Goal: Transaction & Acquisition: Purchase product/service

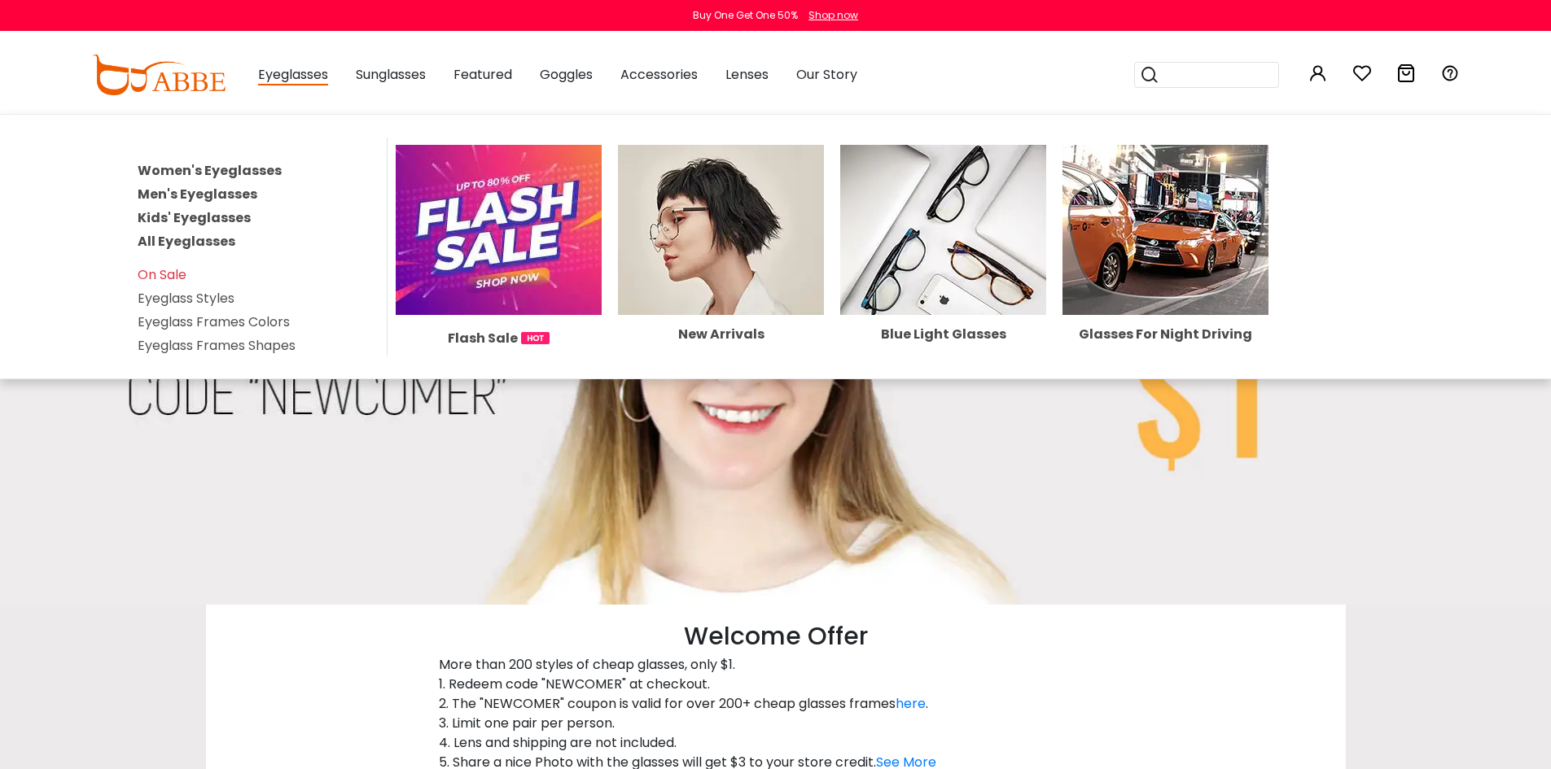
click at [214, 168] on link "Women's Eyeglasses" at bounding box center [210, 170] width 144 height 19
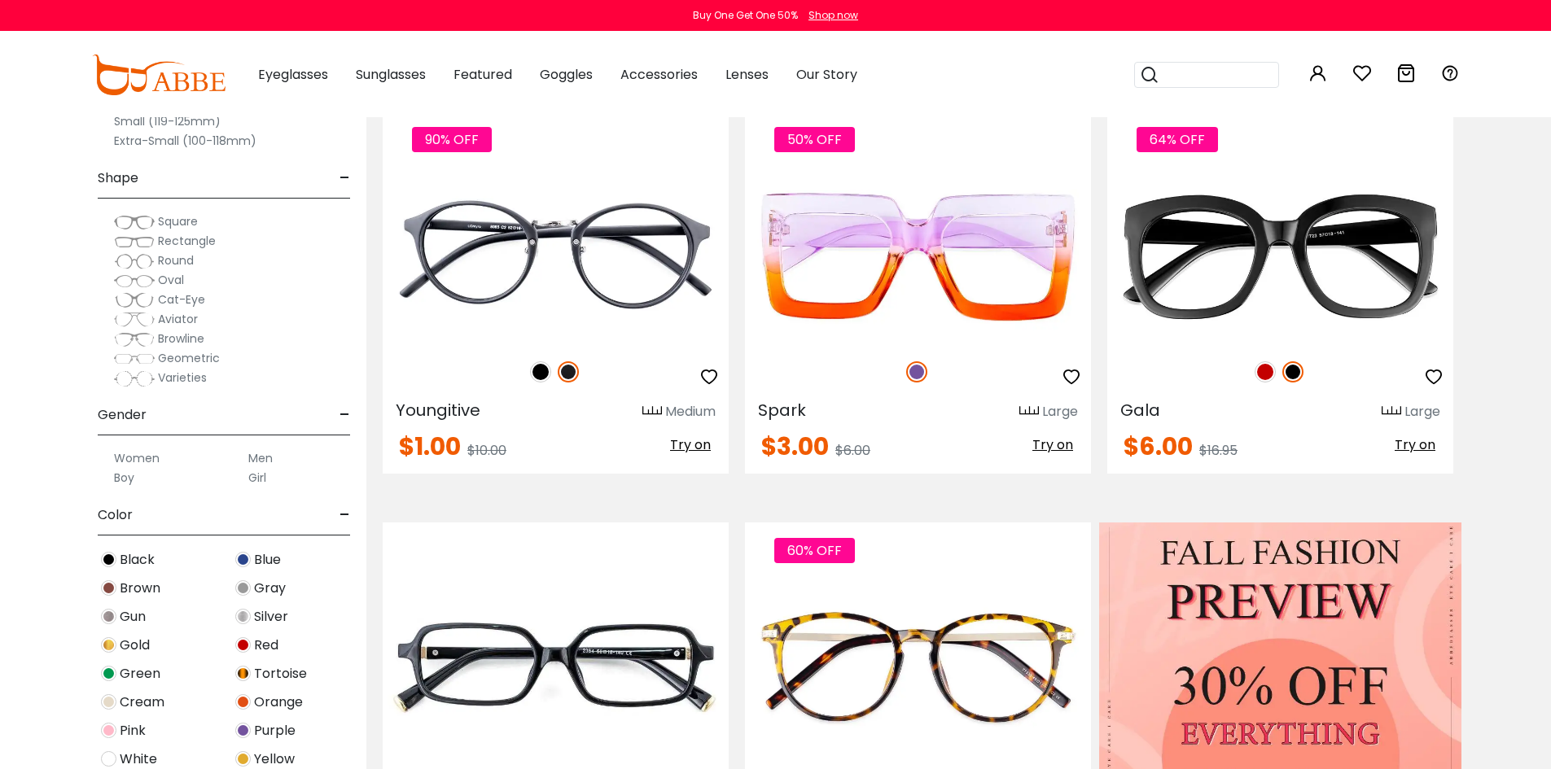
scroll to position [407, 0]
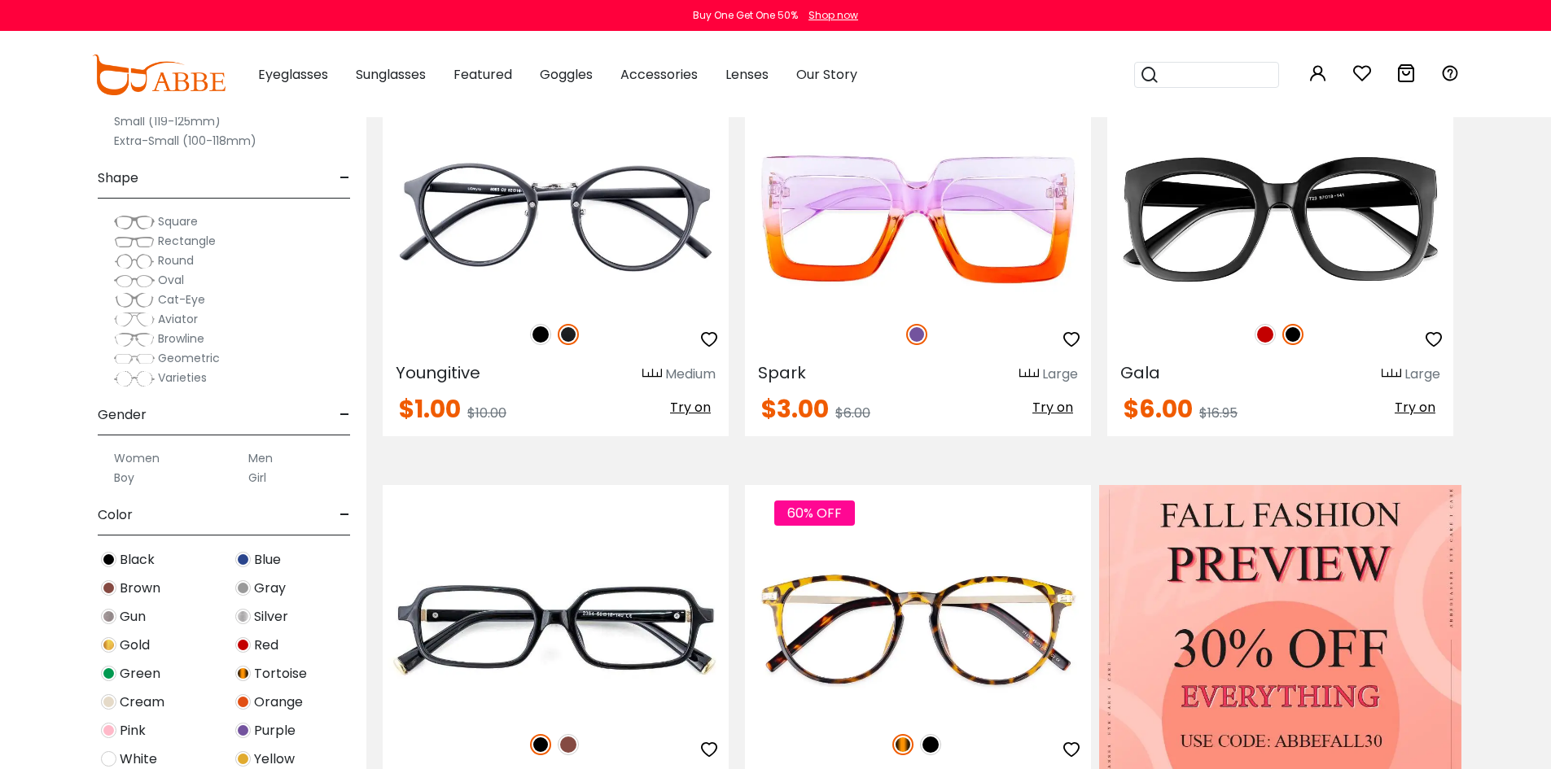
click at [165, 221] on span "Square" at bounding box center [178, 221] width 40 height 16
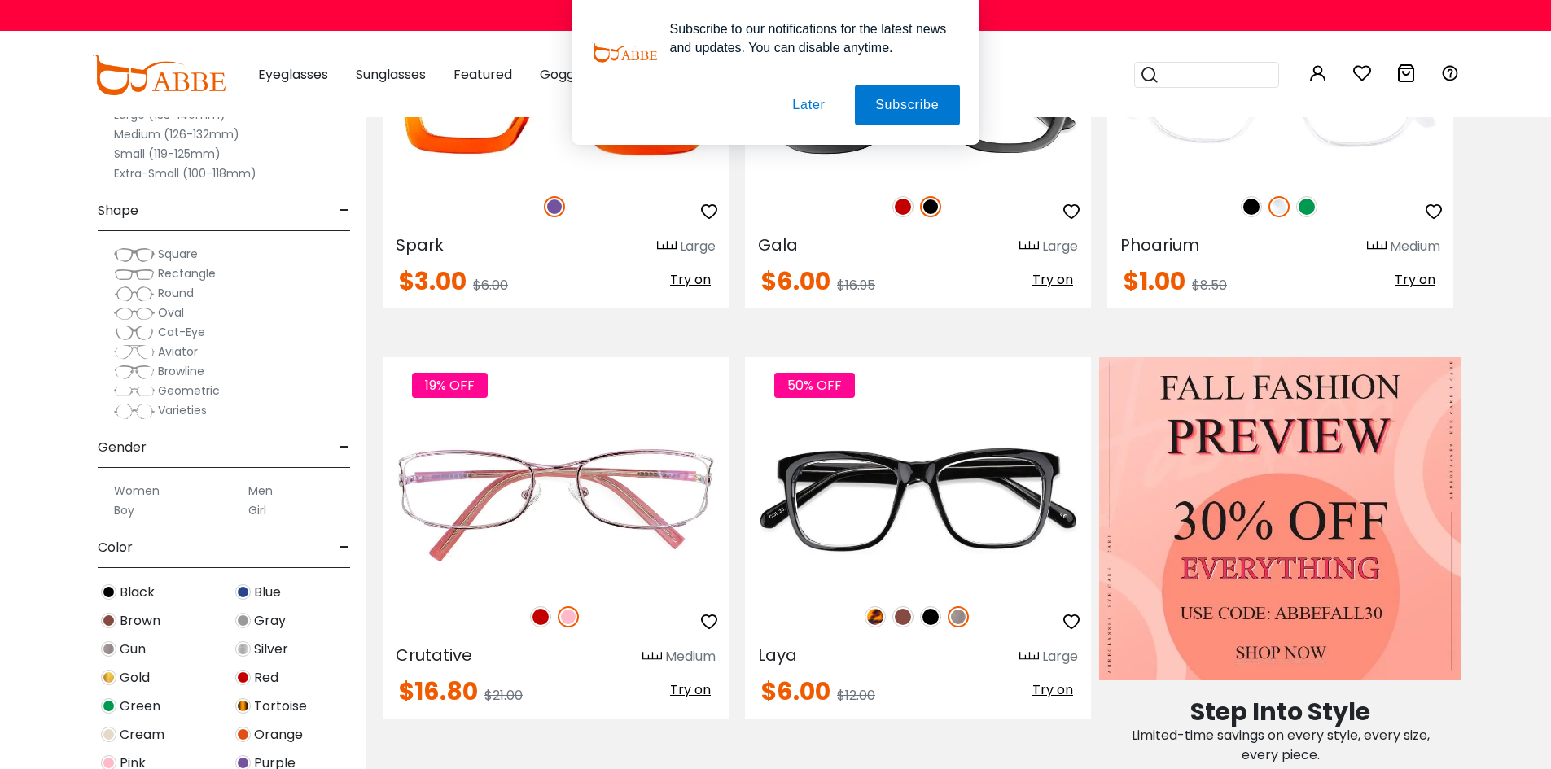
scroll to position [489, 0]
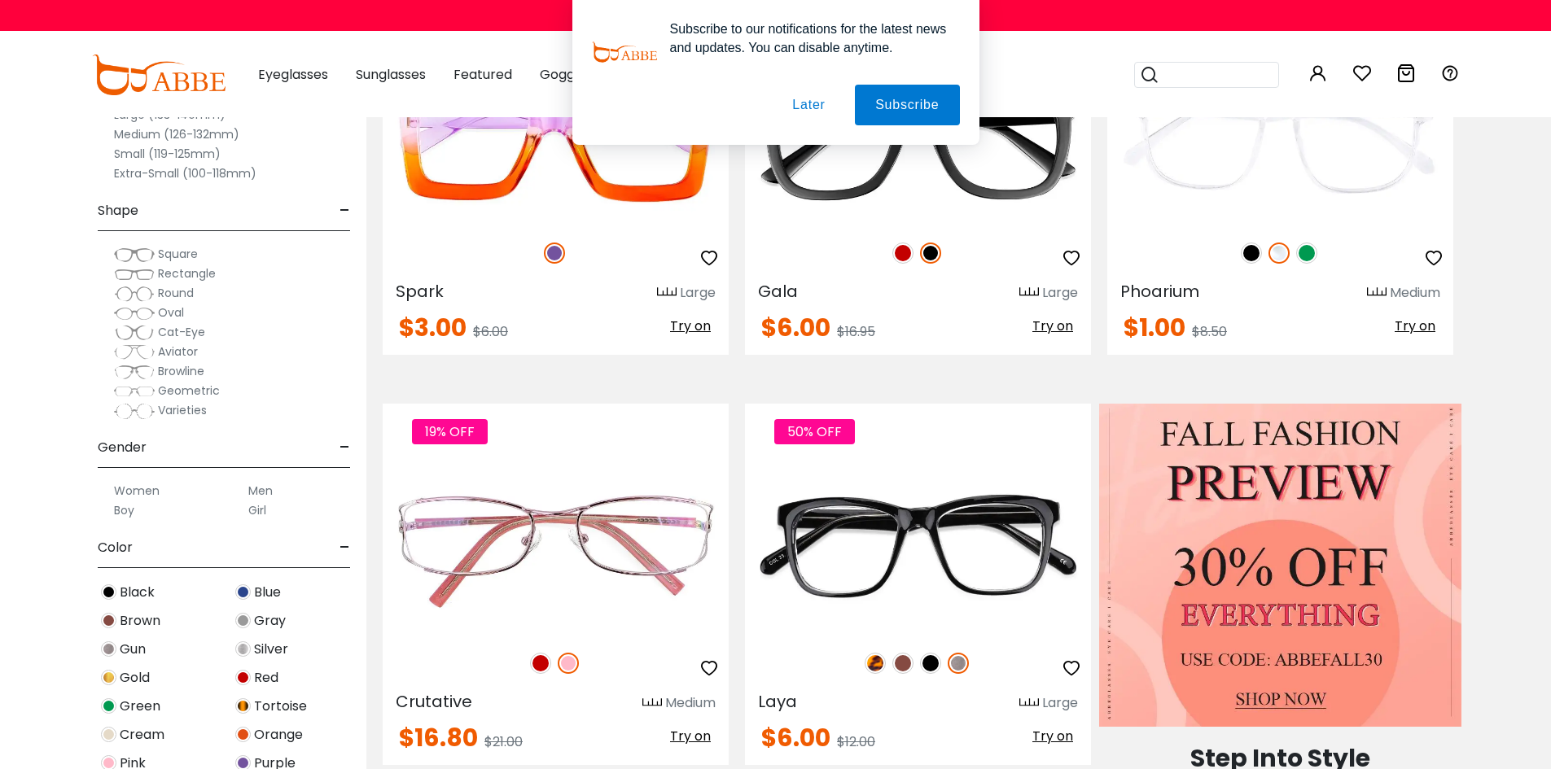
click at [0, 0] on button "Later" at bounding box center [0, 0] width 0 height 0
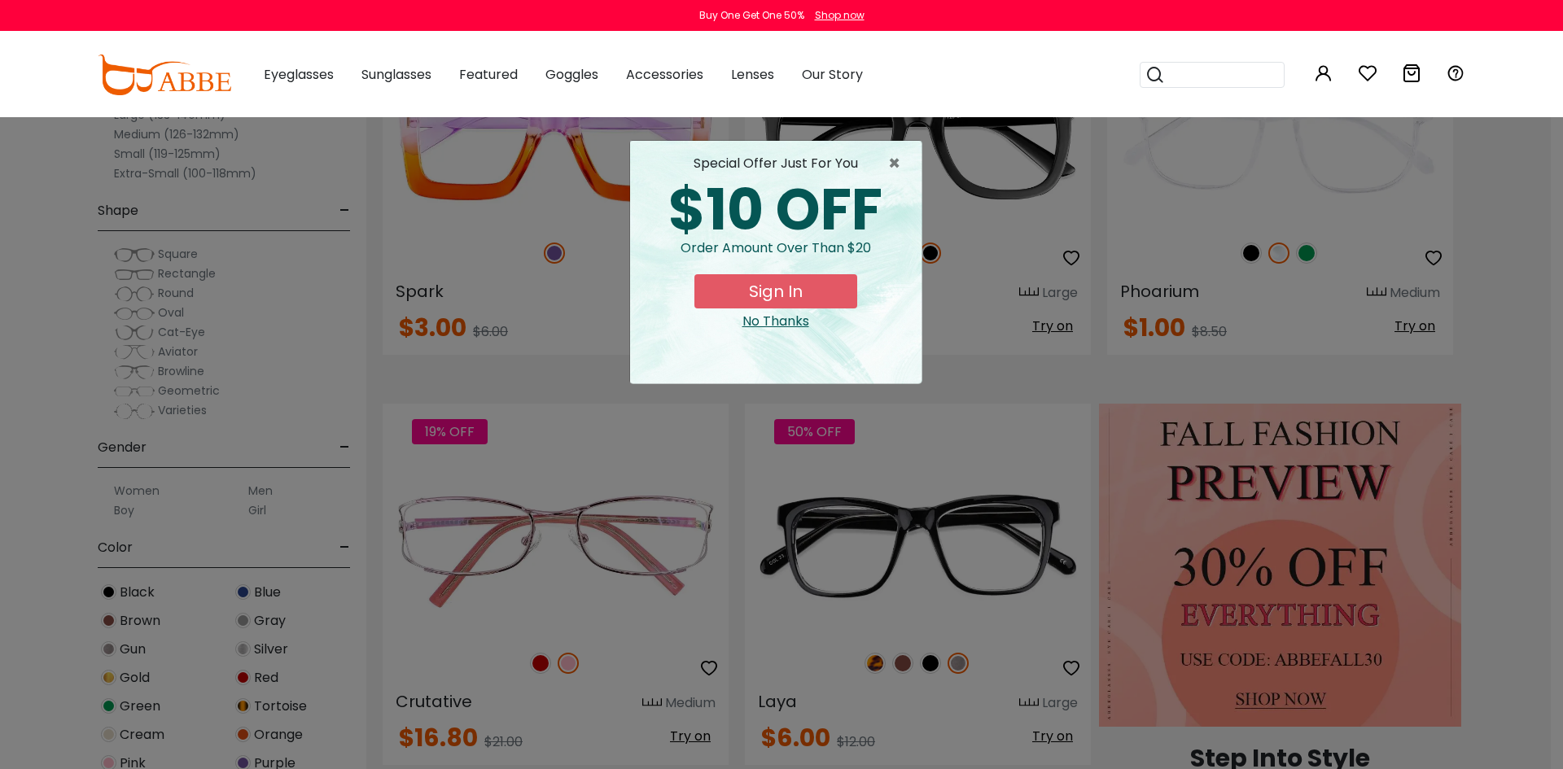
click at [789, 313] on div "No Thanks" at bounding box center [775, 322] width 265 height 20
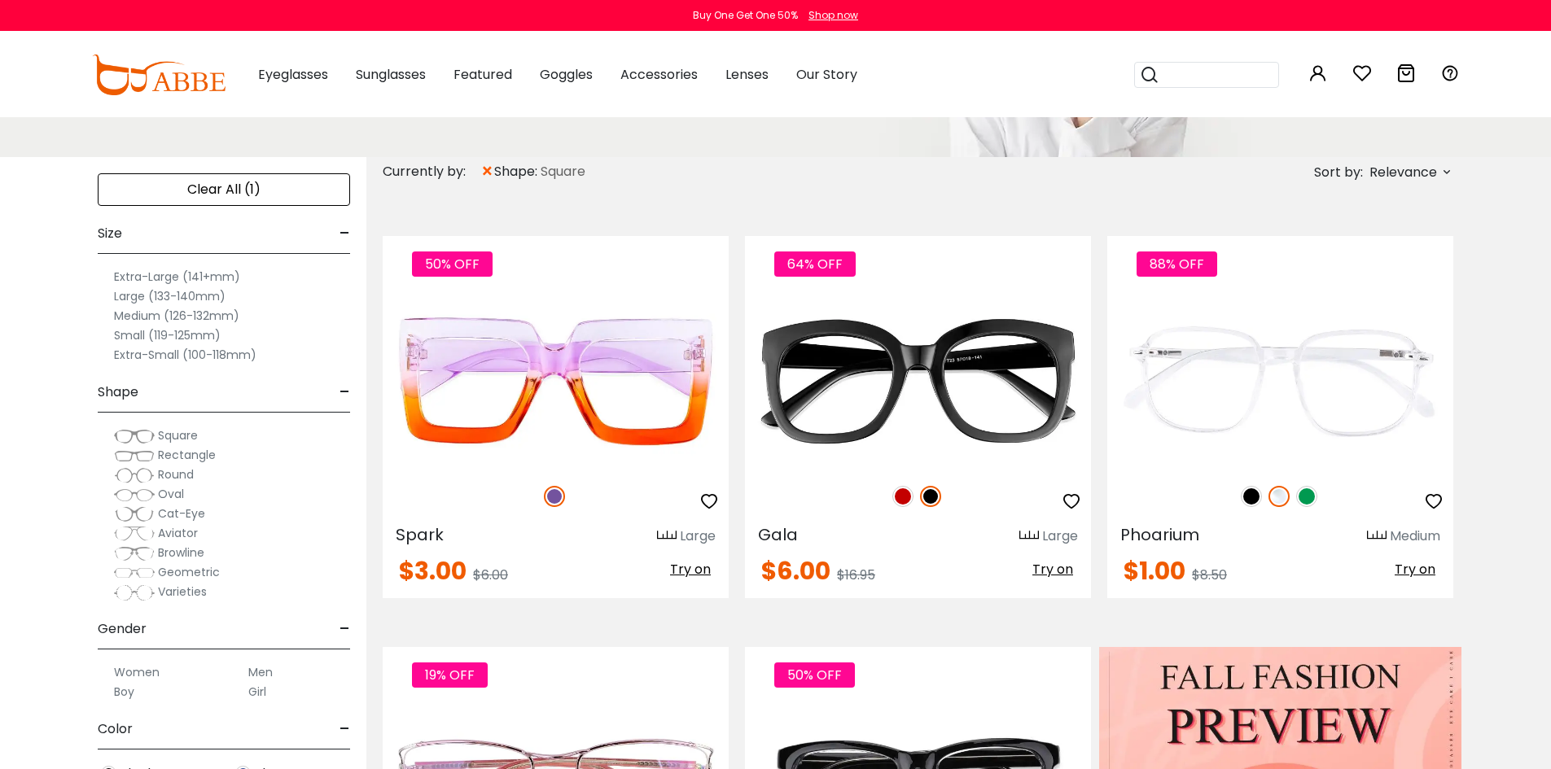
scroll to position [244, 0]
click at [153, 277] on label "Extra-Large (141+mm)" at bounding box center [177, 278] width 126 height 20
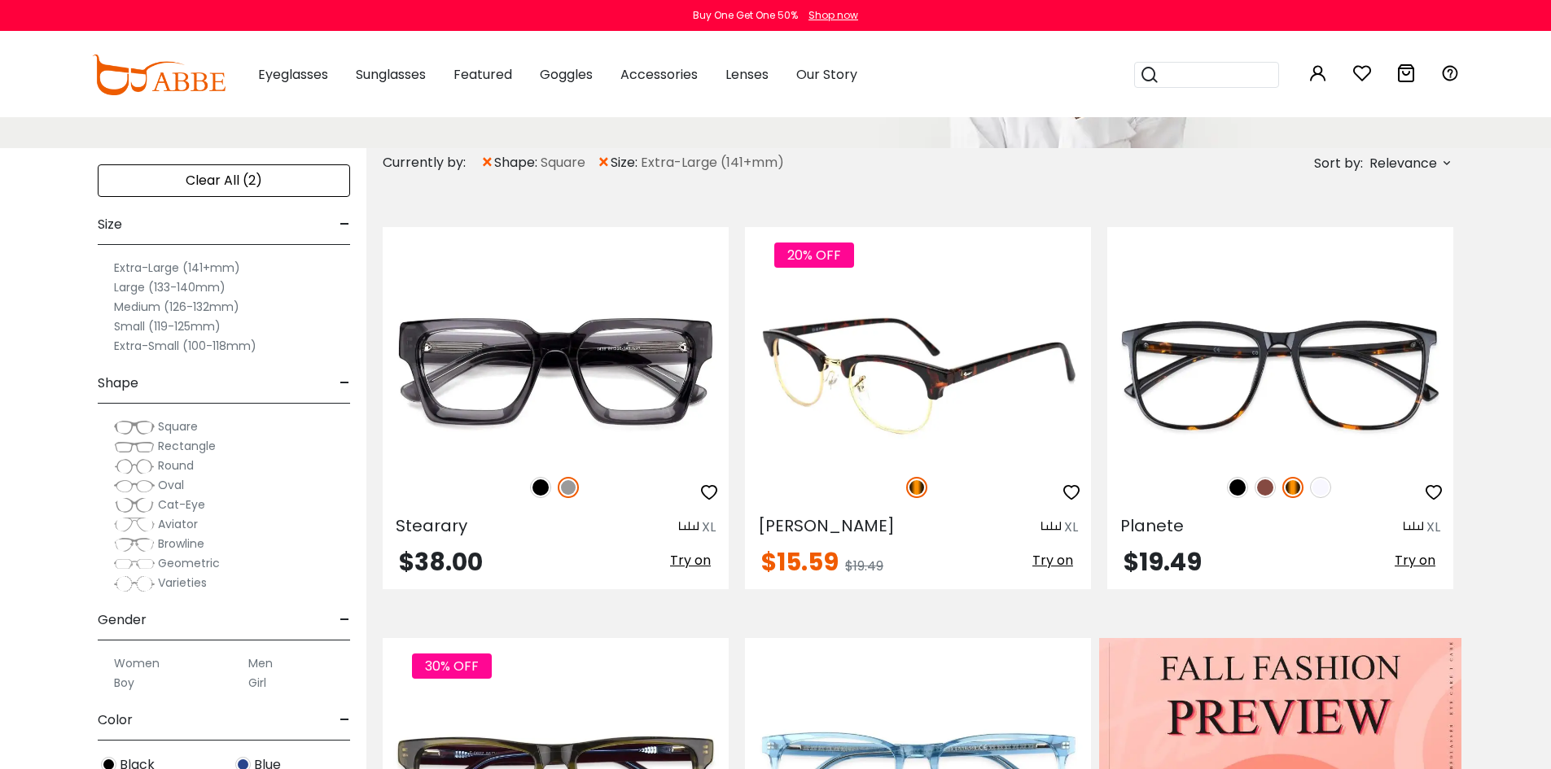
scroll to position [81, 0]
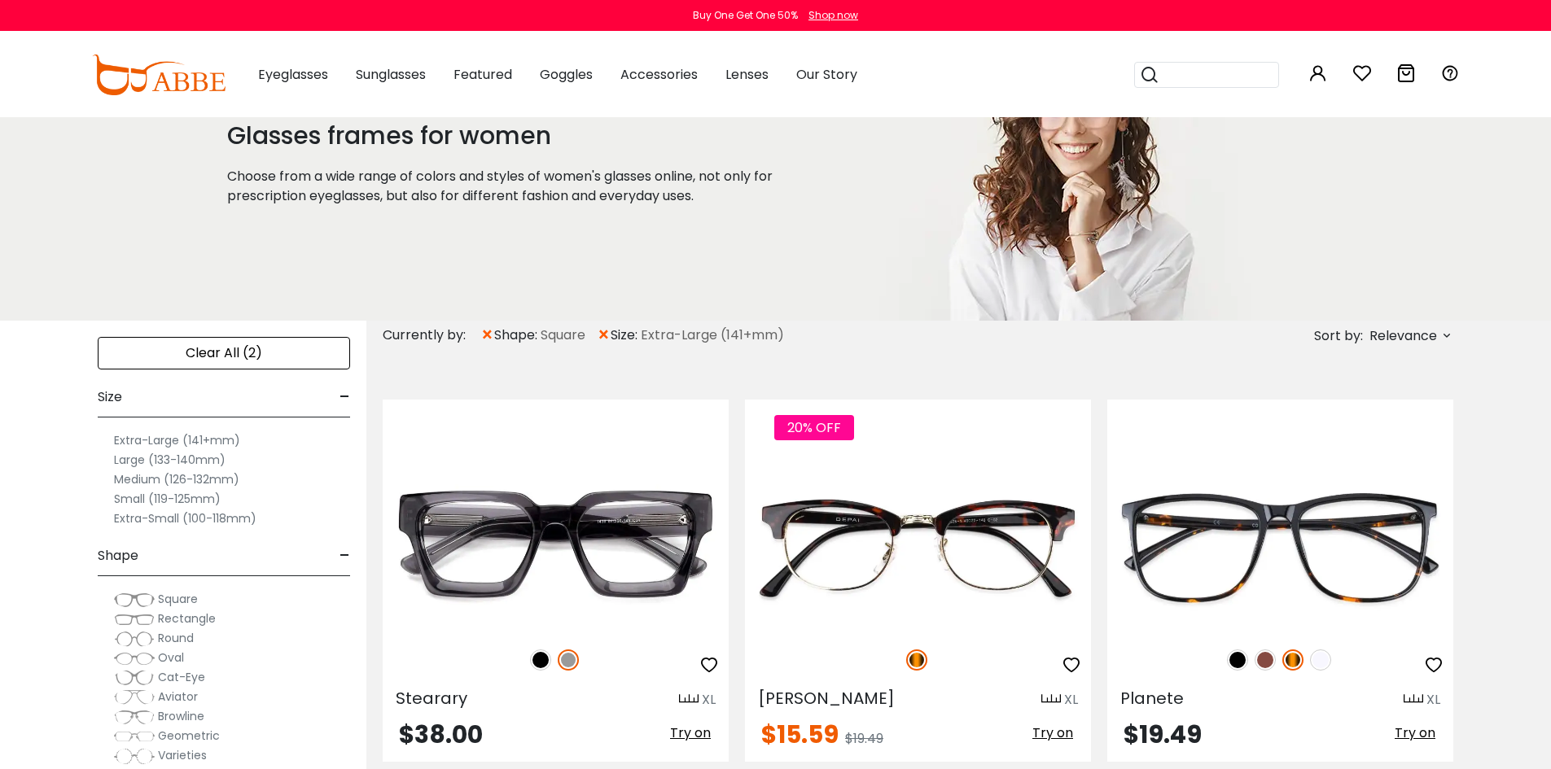
click at [146, 459] on label "Large (133-140mm)" at bounding box center [170, 460] width 112 height 20
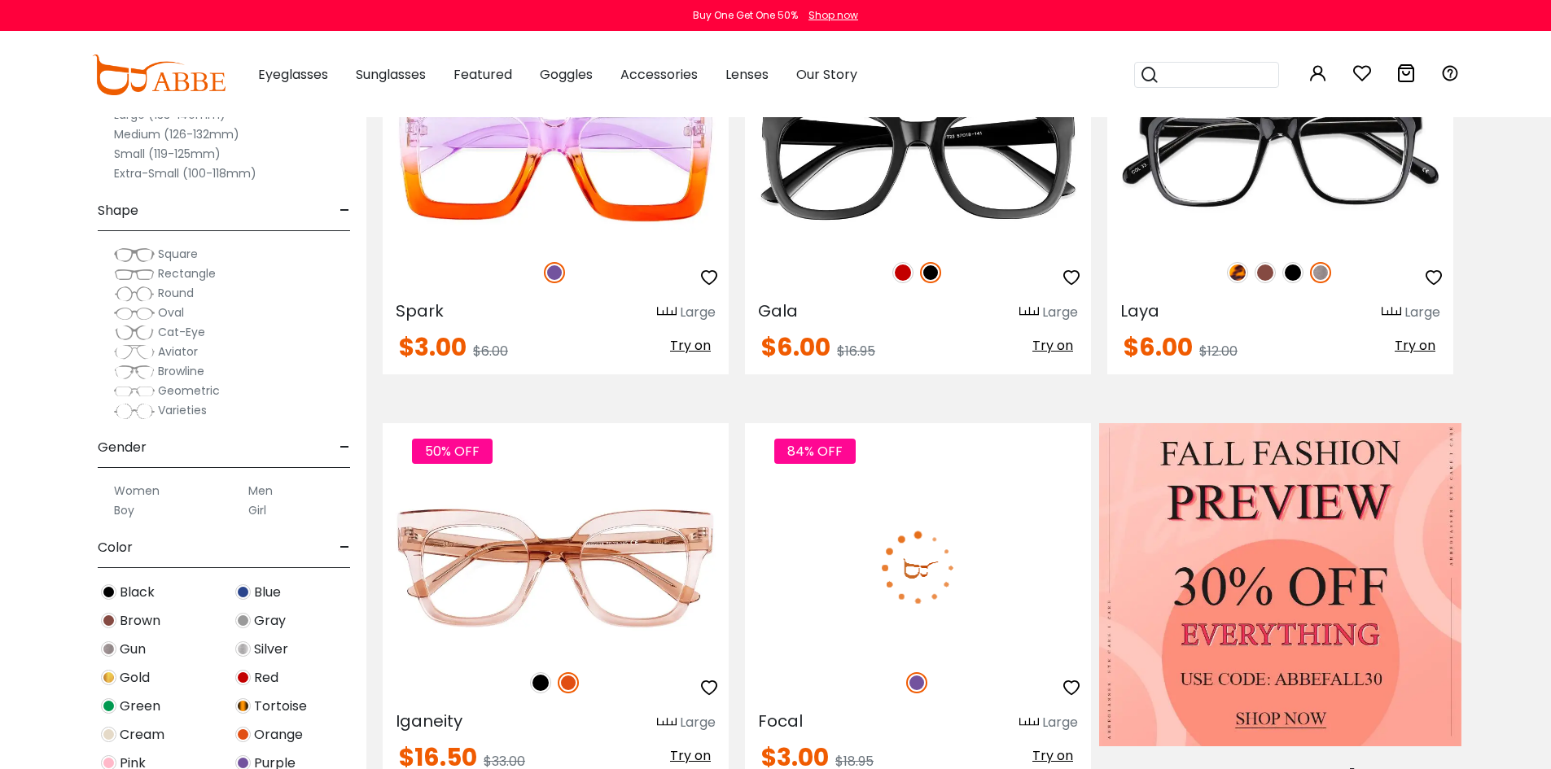
scroll to position [733, 0]
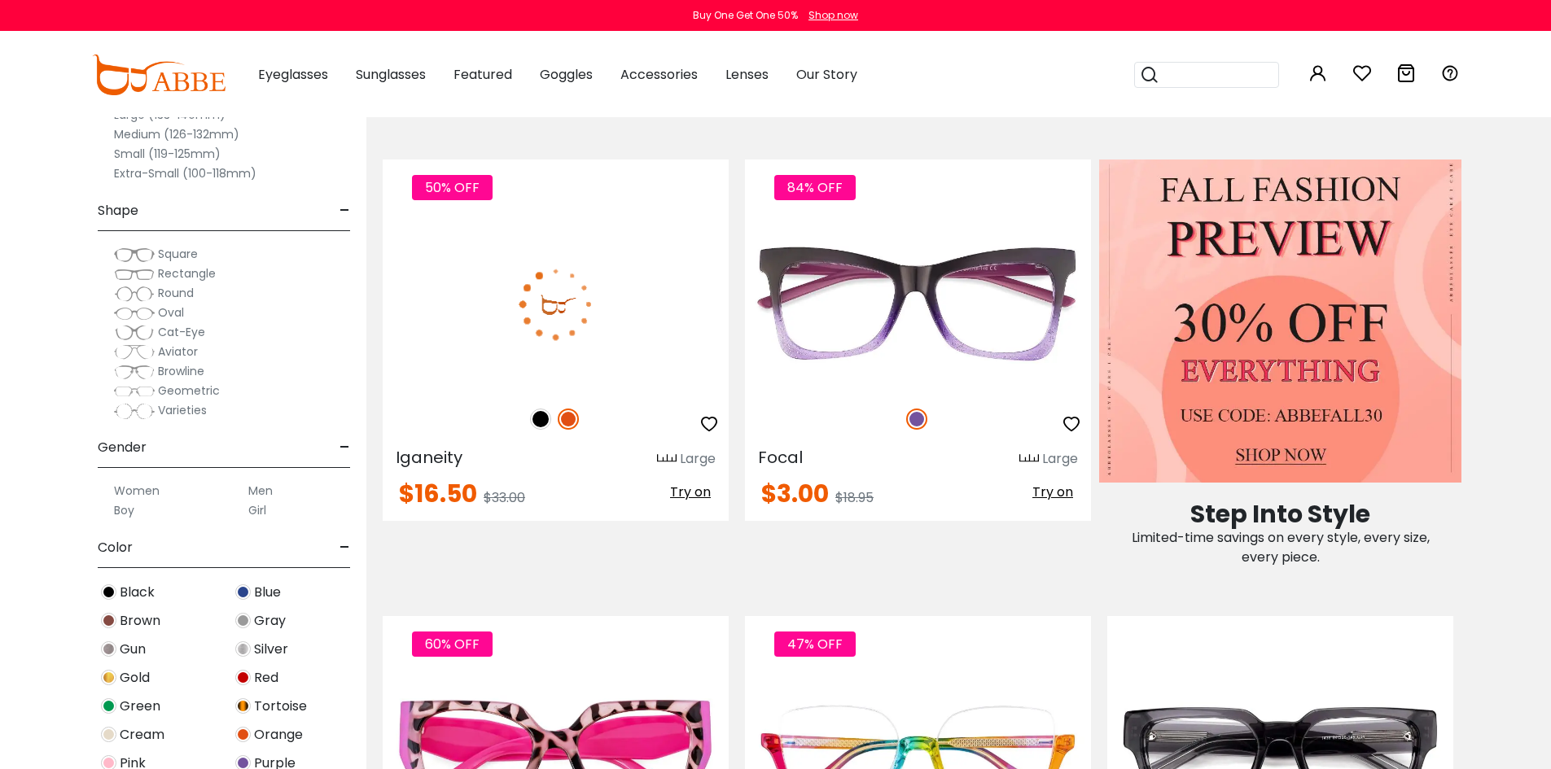
click at [535, 415] on img at bounding box center [540, 419] width 21 height 21
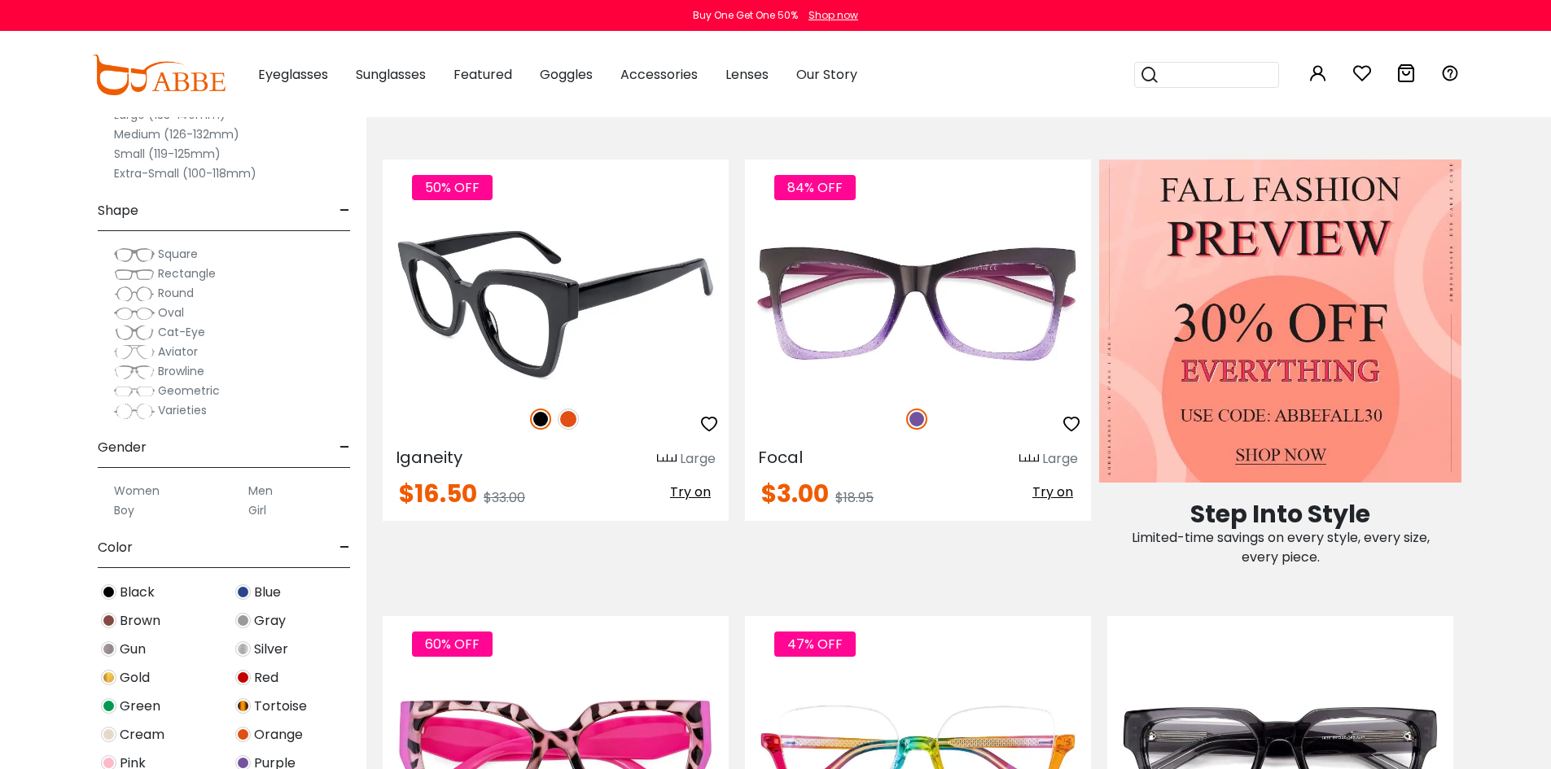
click at [567, 419] on img at bounding box center [568, 419] width 21 height 21
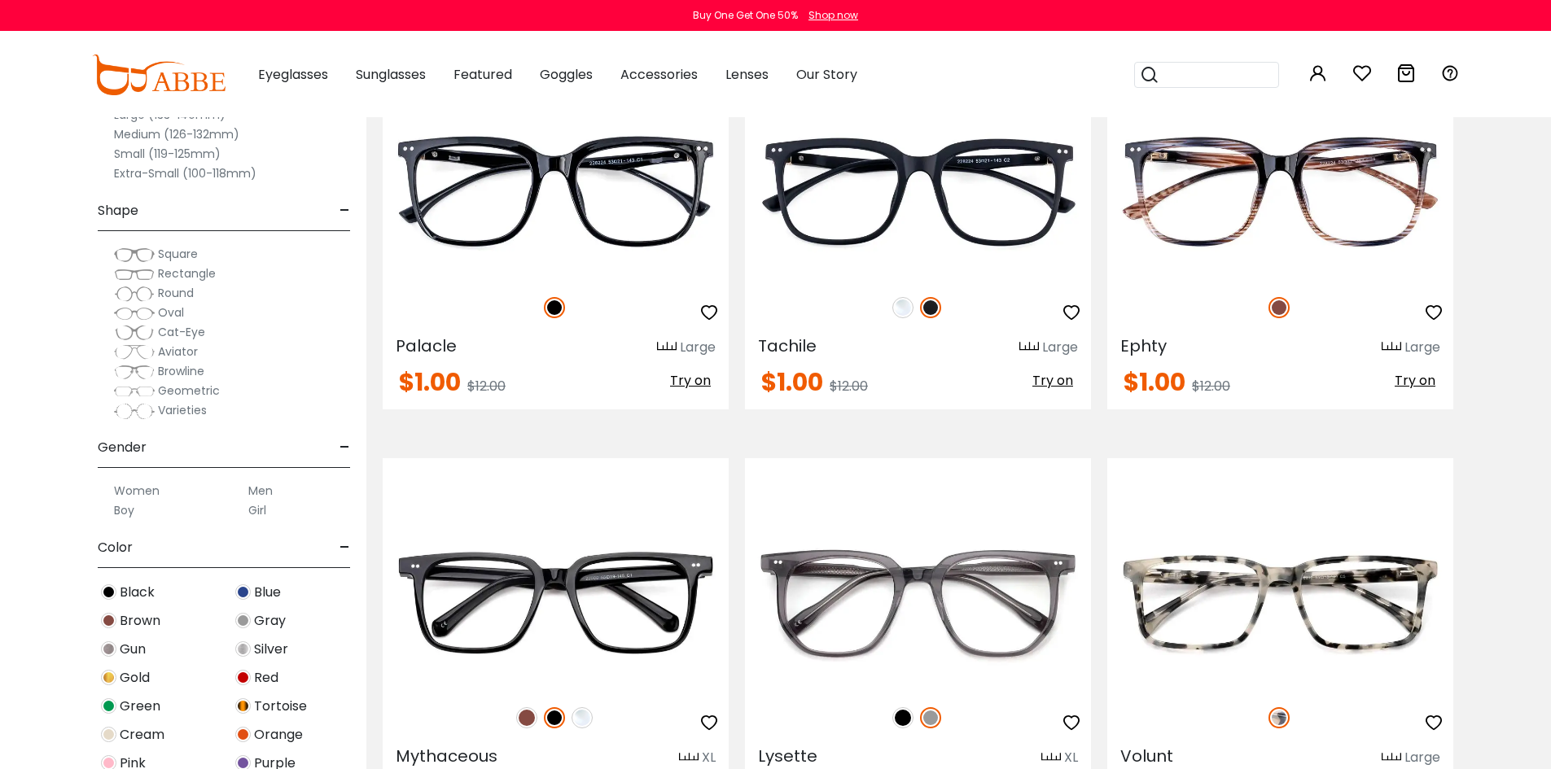
scroll to position [8142, 0]
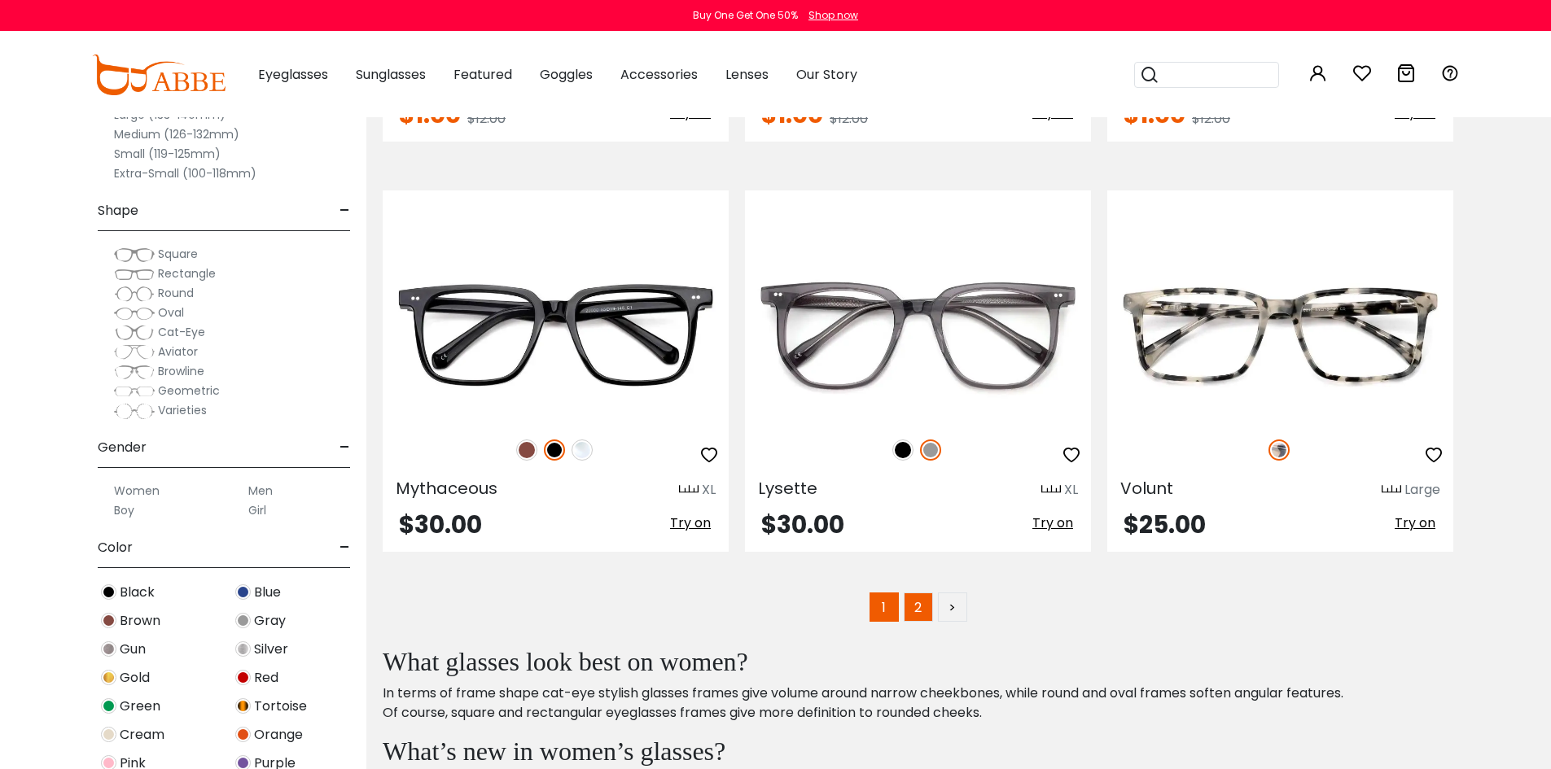
click at [916, 607] on link "2" at bounding box center [918, 607] width 29 height 29
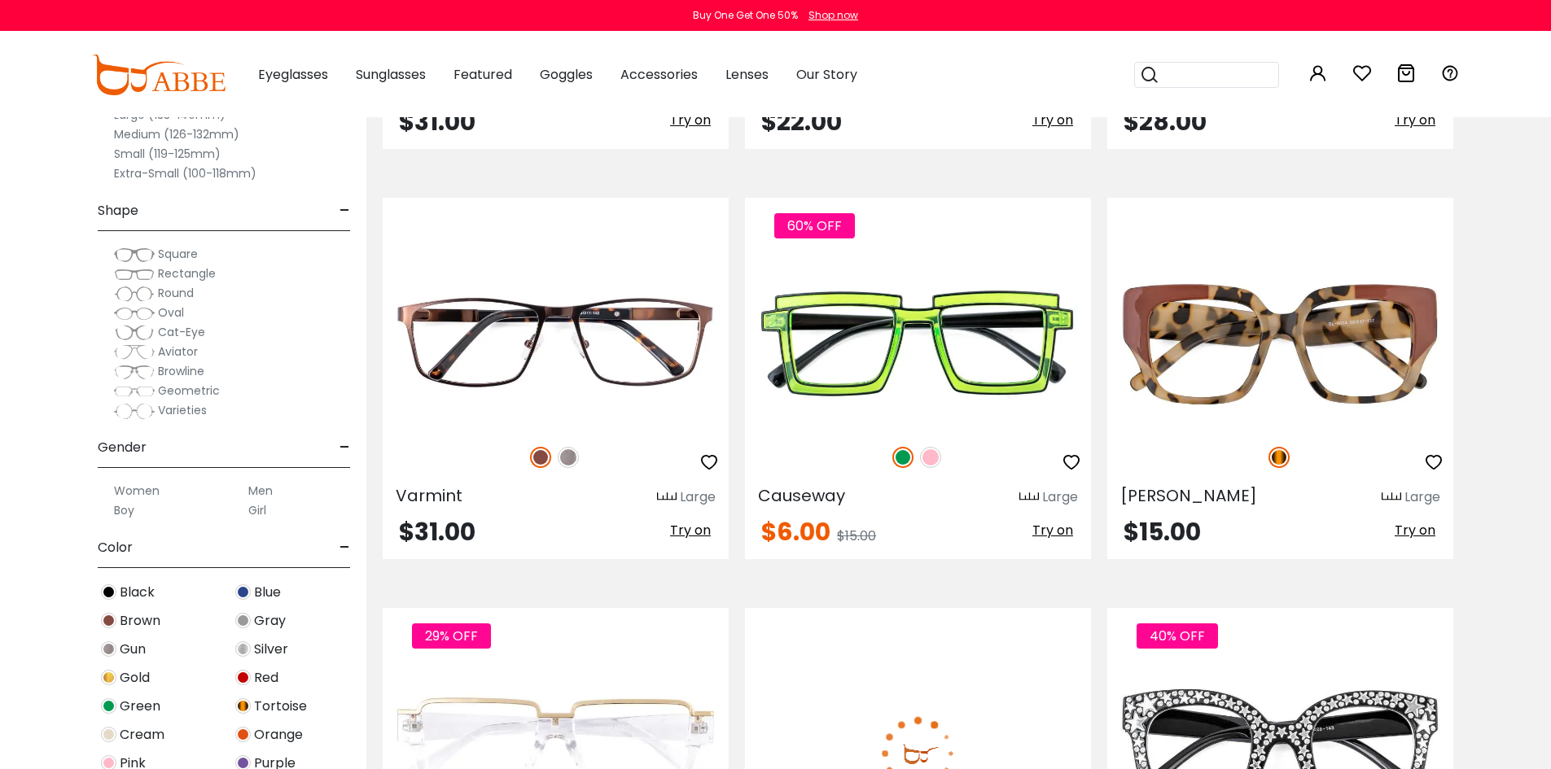
scroll to position [1547, 0]
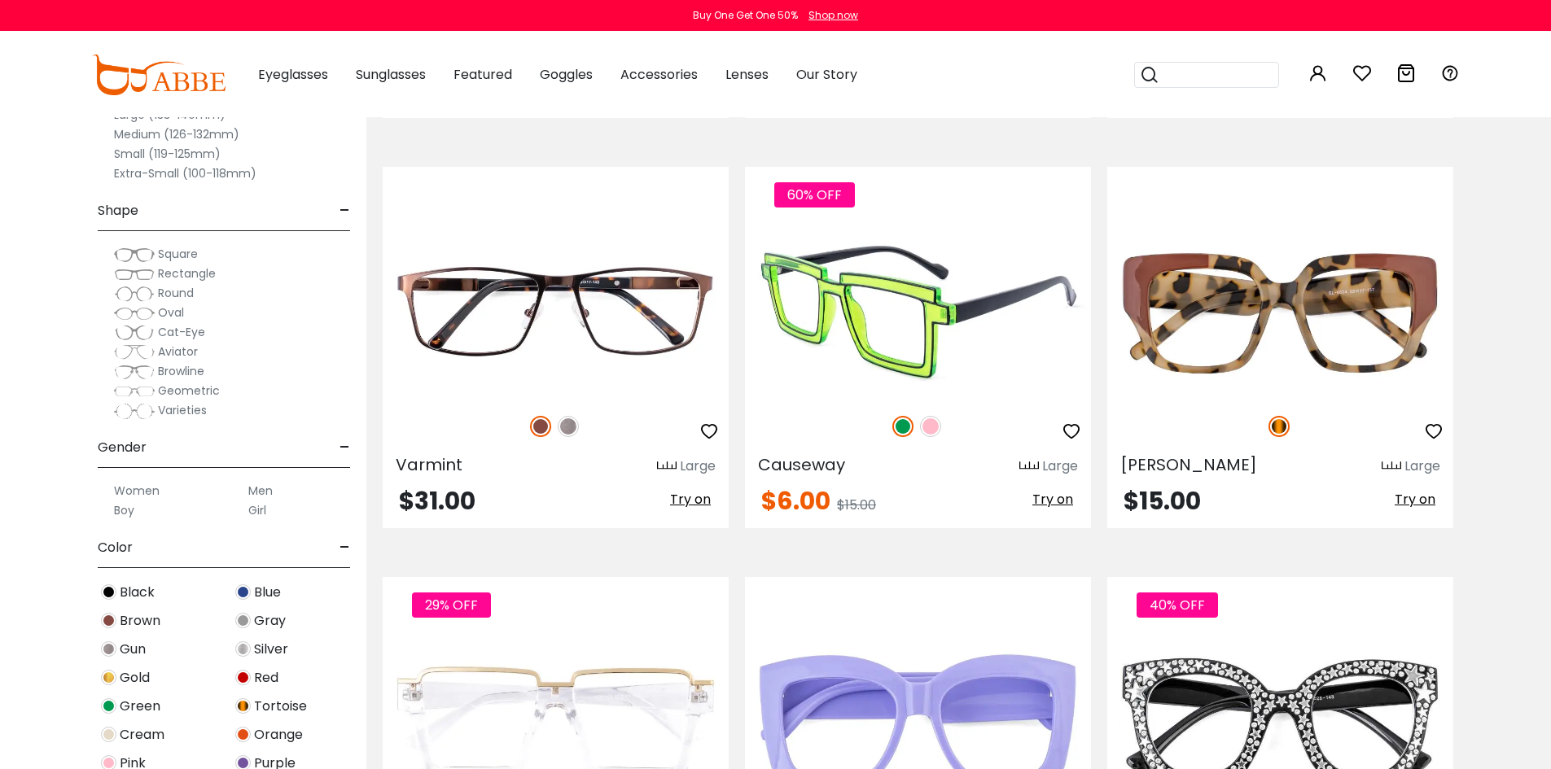
click at [927, 427] on img at bounding box center [930, 426] width 21 height 21
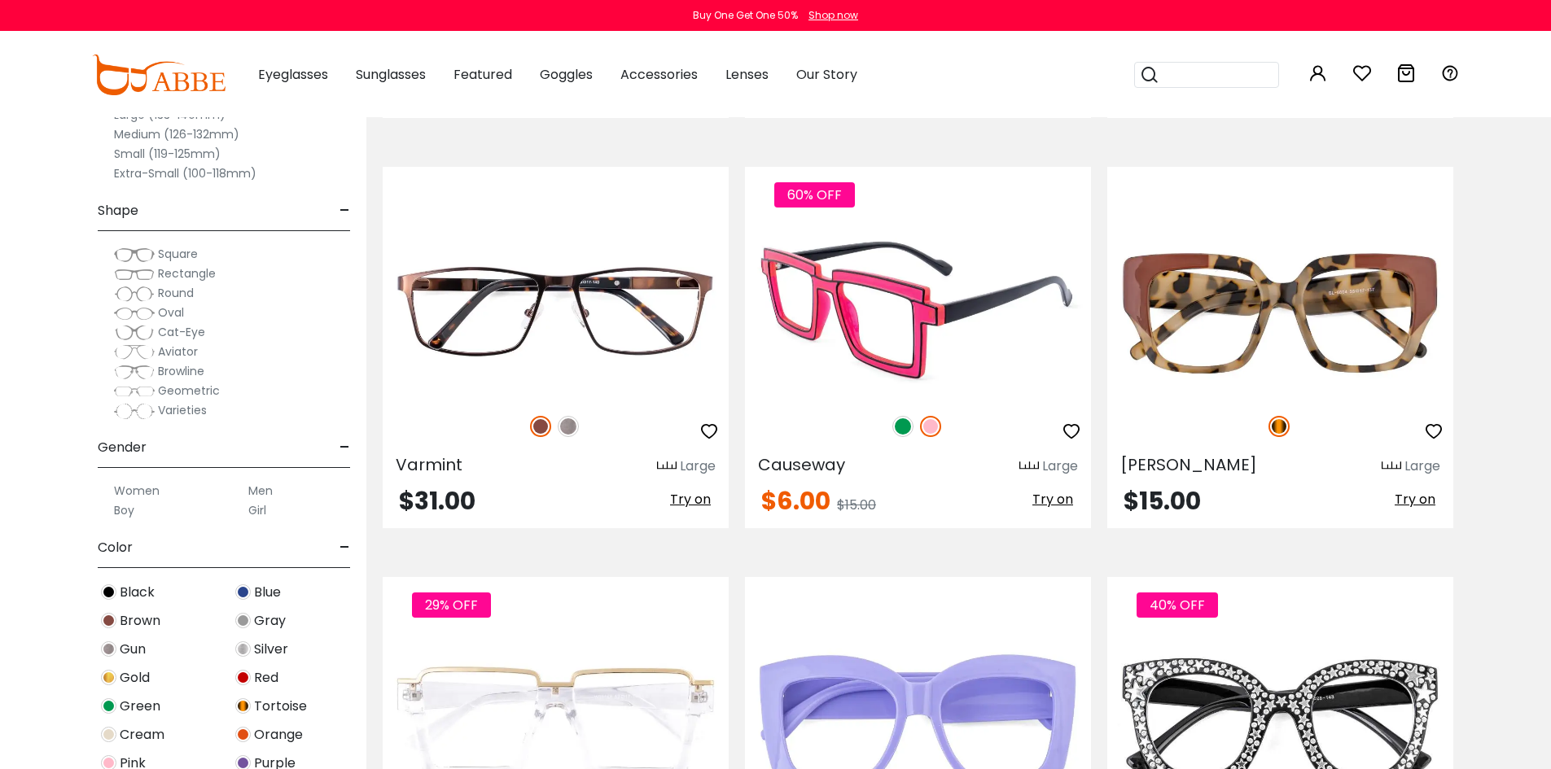
click at [901, 426] on img at bounding box center [902, 426] width 21 height 21
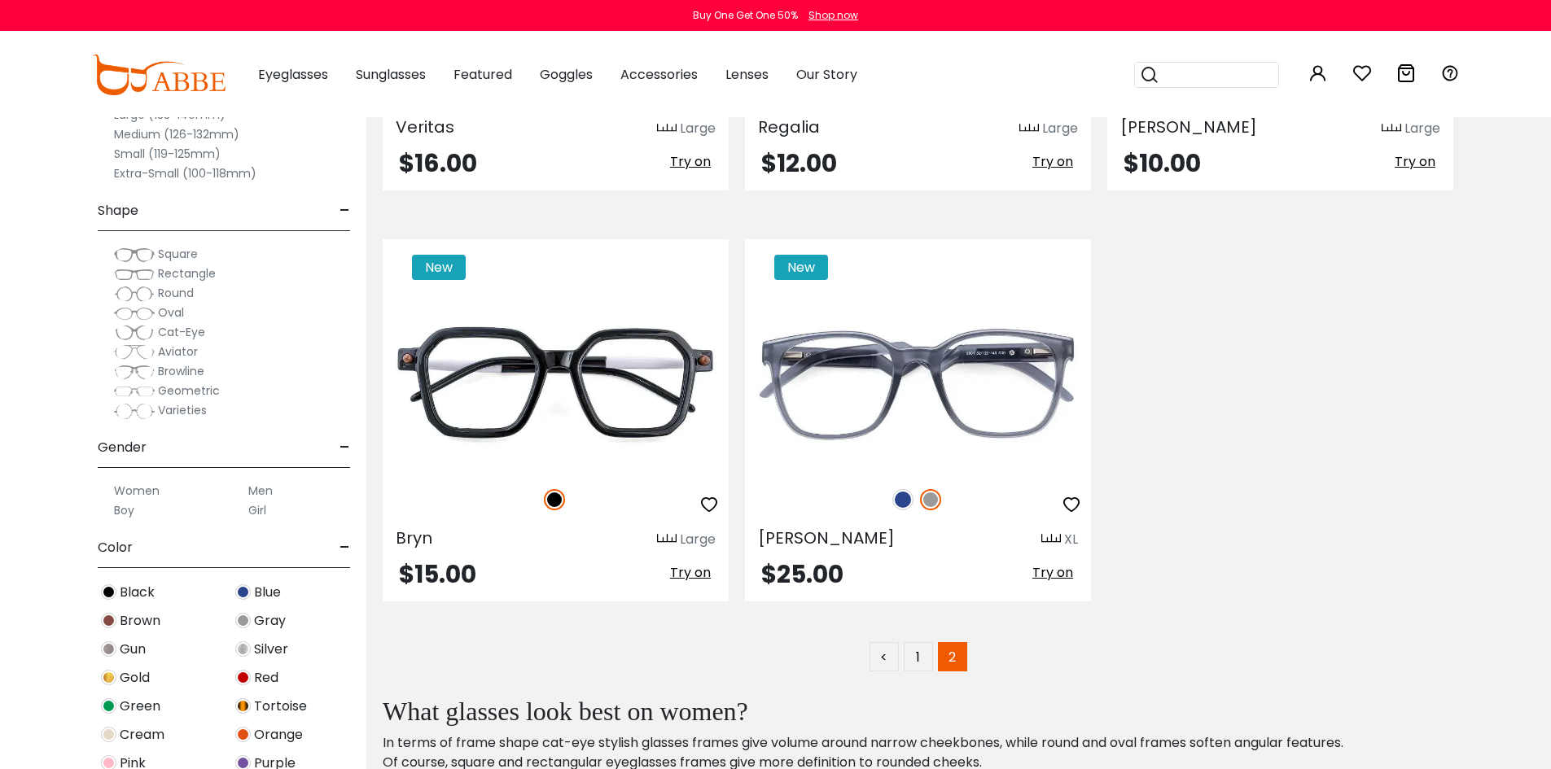
scroll to position [3827, 0]
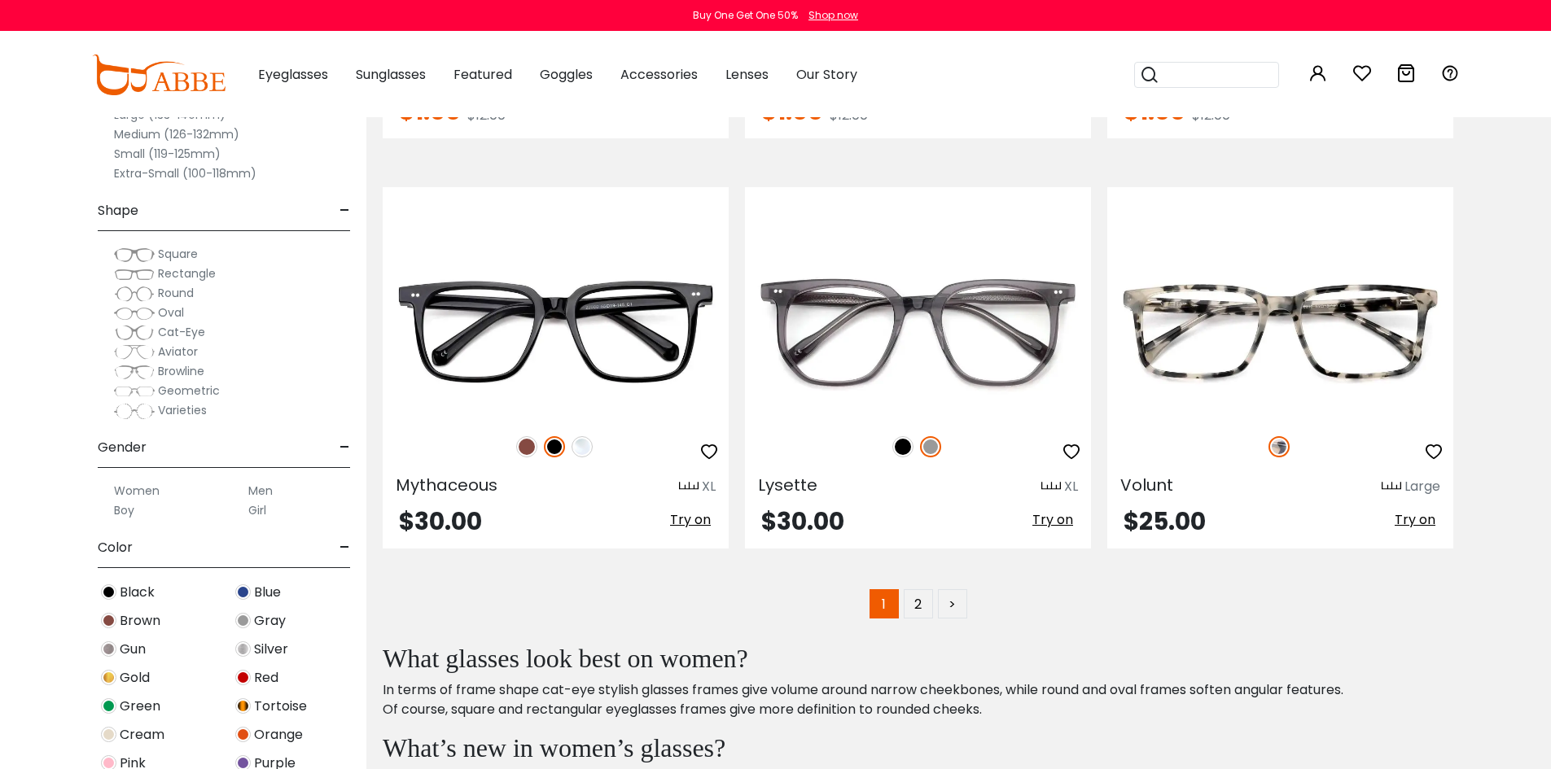
scroll to position [8142, 0]
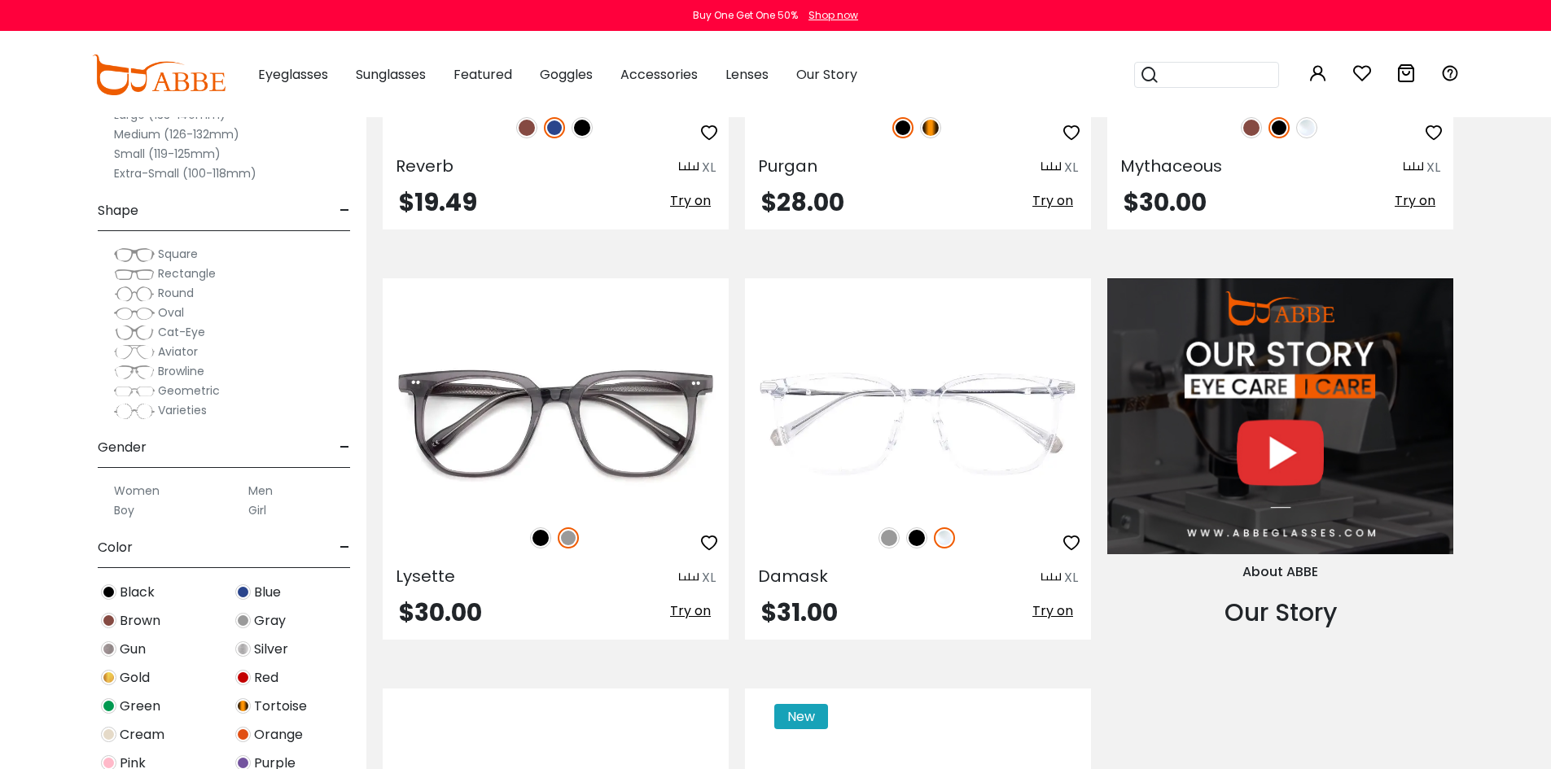
scroll to position [902, 0]
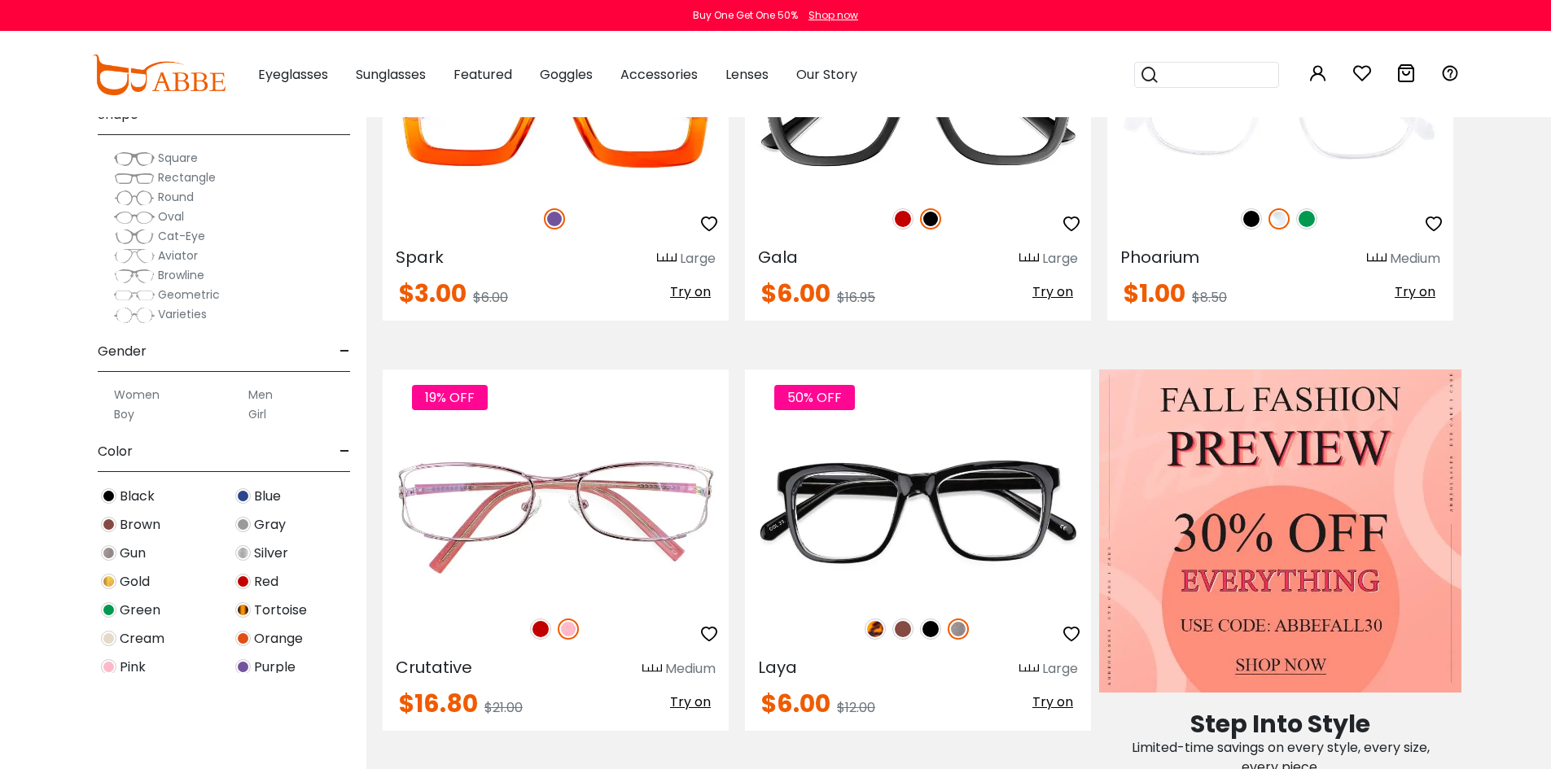
scroll to position [244, 0]
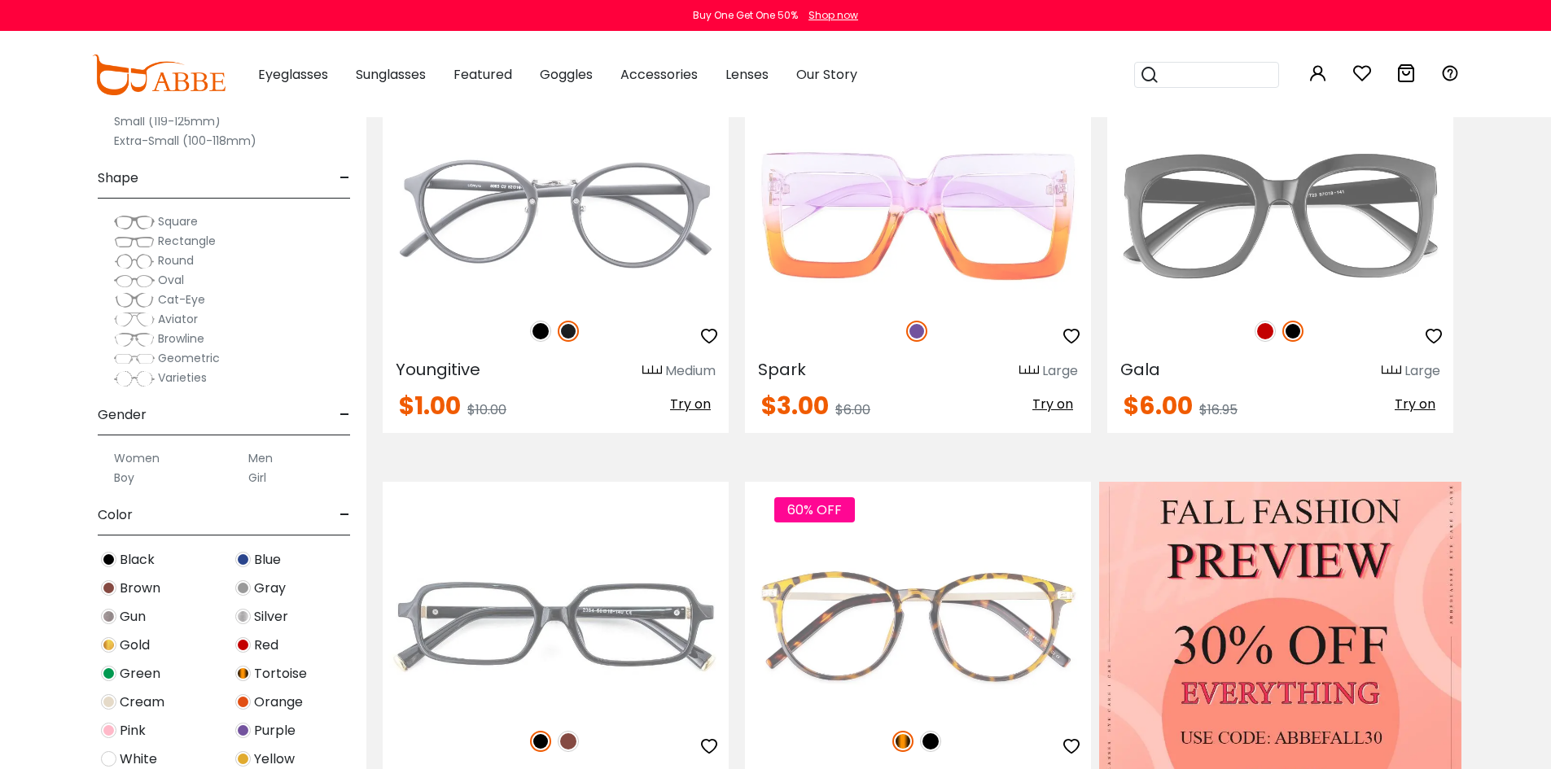
scroll to position [407, 0]
